Goal: Navigation & Orientation: Find specific page/section

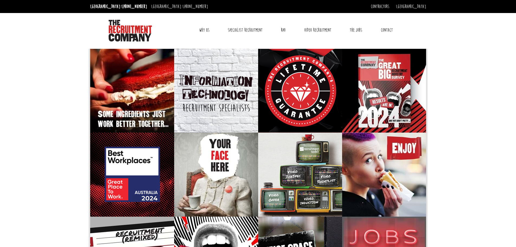
click at [205, 29] on link "Why Us" at bounding box center [204, 30] width 18 height 14
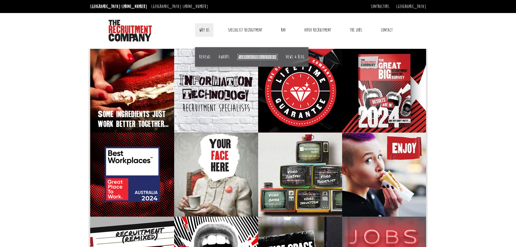
click at [258, 56] on link "Why contract through us?" at bounding box center [257, 57] width 40 height 6
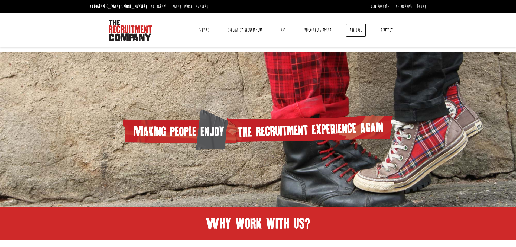
click at [354, 31] on link "The Jobs" at bounding box center [355, 30] width 21 height 14
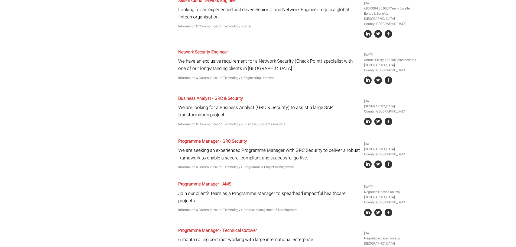
scroll to position [851, 0]
